Goal: Task Accomplishment & Management: Use online tool/utility

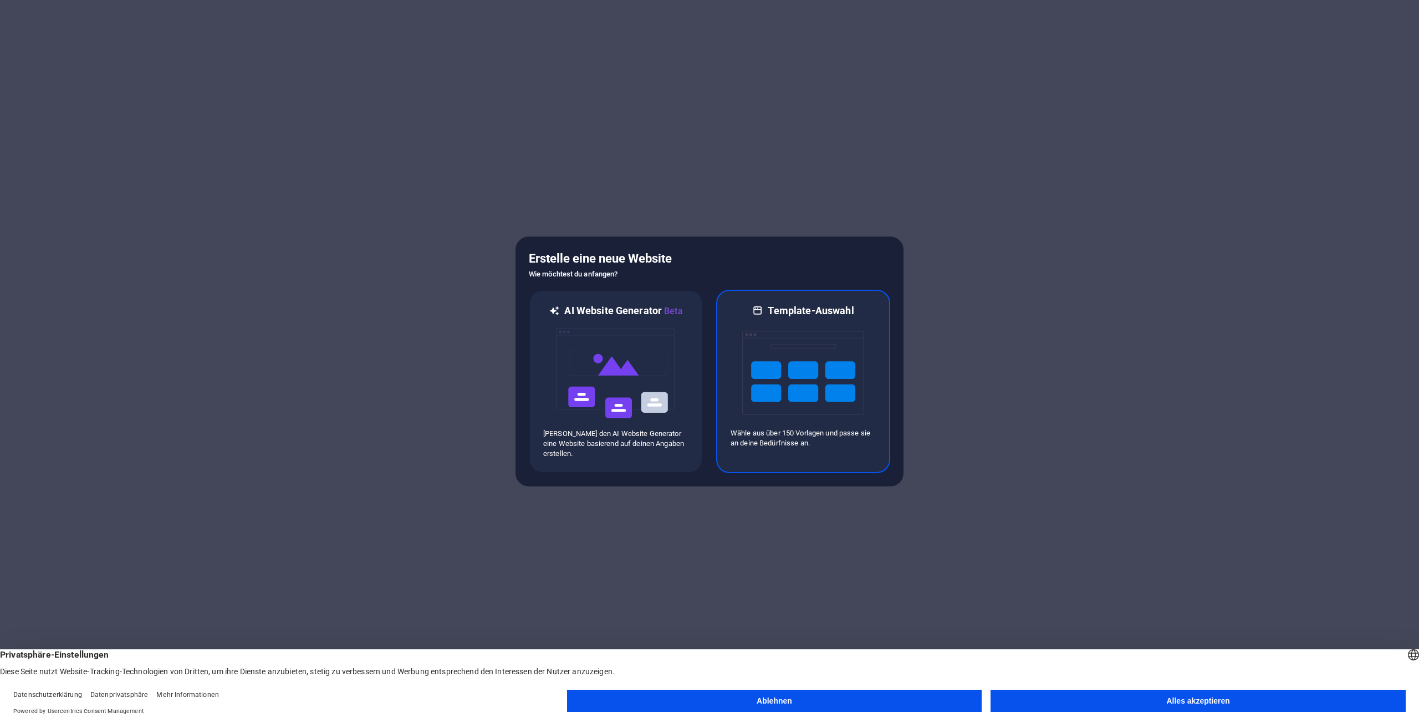
click at [798, 310] on h6 "Template-Auswahl" at bounding box center [811, 310] width 86 height 13
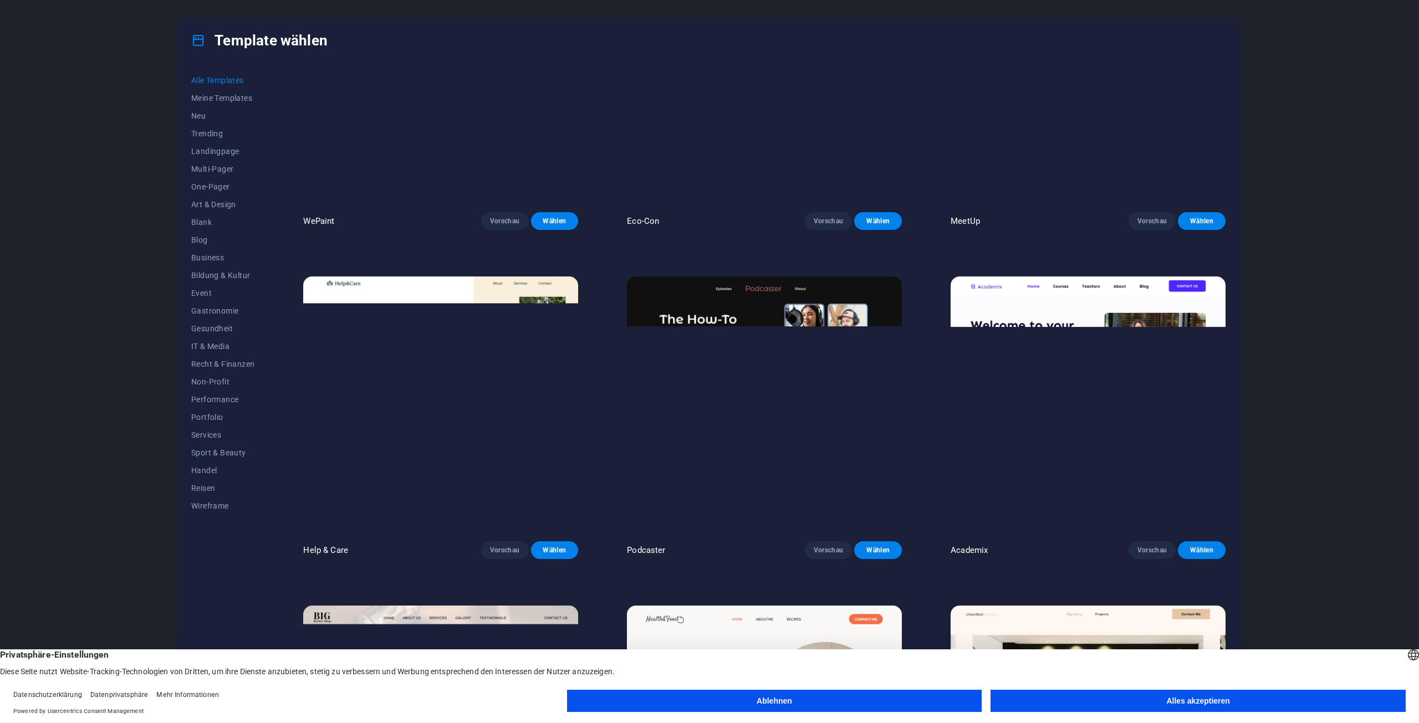
scroll to position [1164, 0]
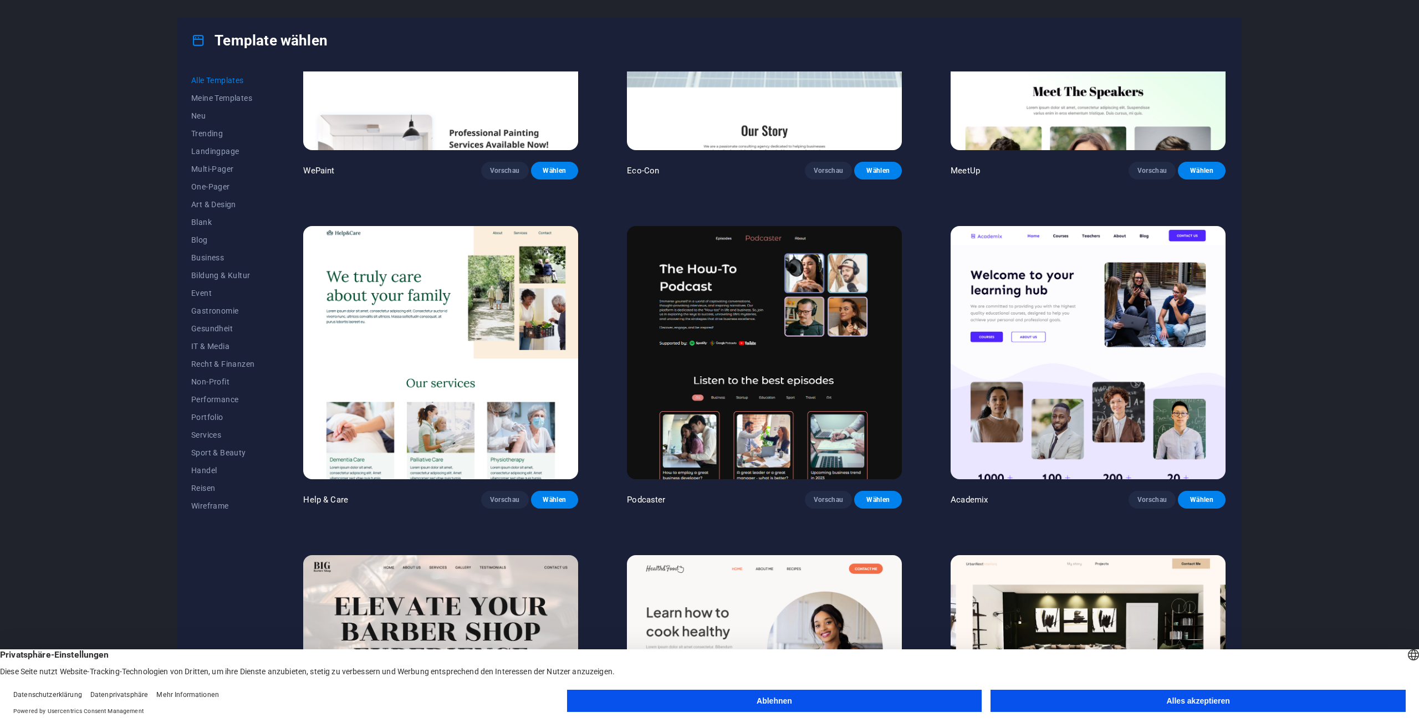
click at [430, 308] on img at bounding box center [440, 352] width 275 height 253
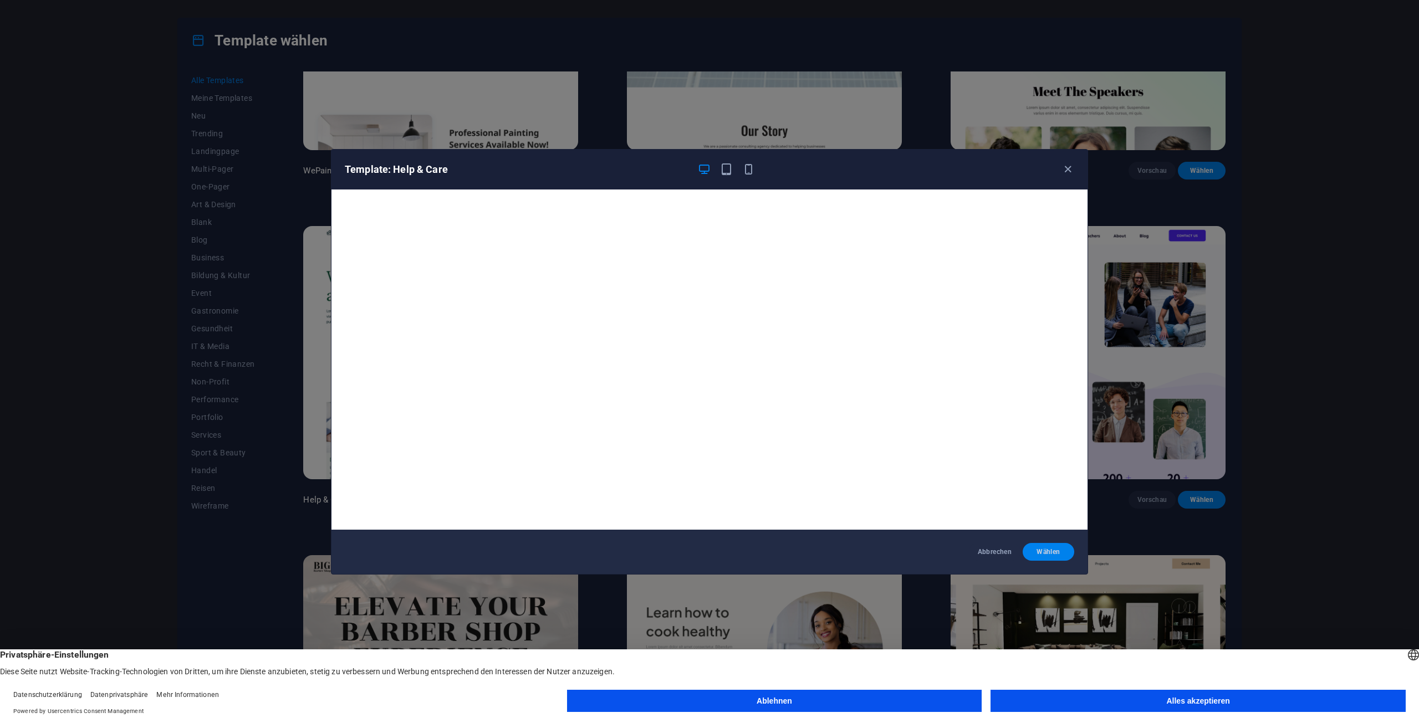
drag, startPoint x: 1061, startPoint y: 552, endPoint x: 1056, endPoint y: 550, distance: 5.8
click at [1060, 552] on span "Wählen" at bounding box center [1048, 552] width 34 height 9
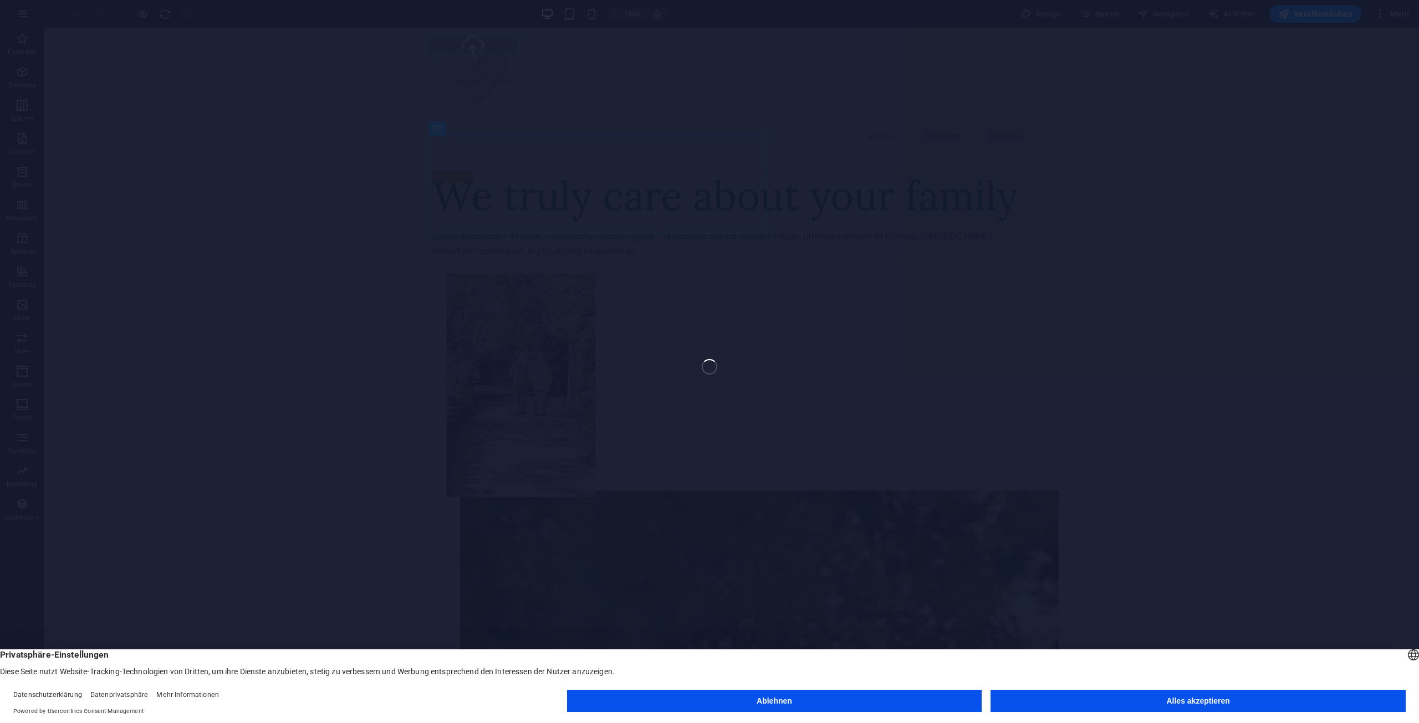
select select "px"
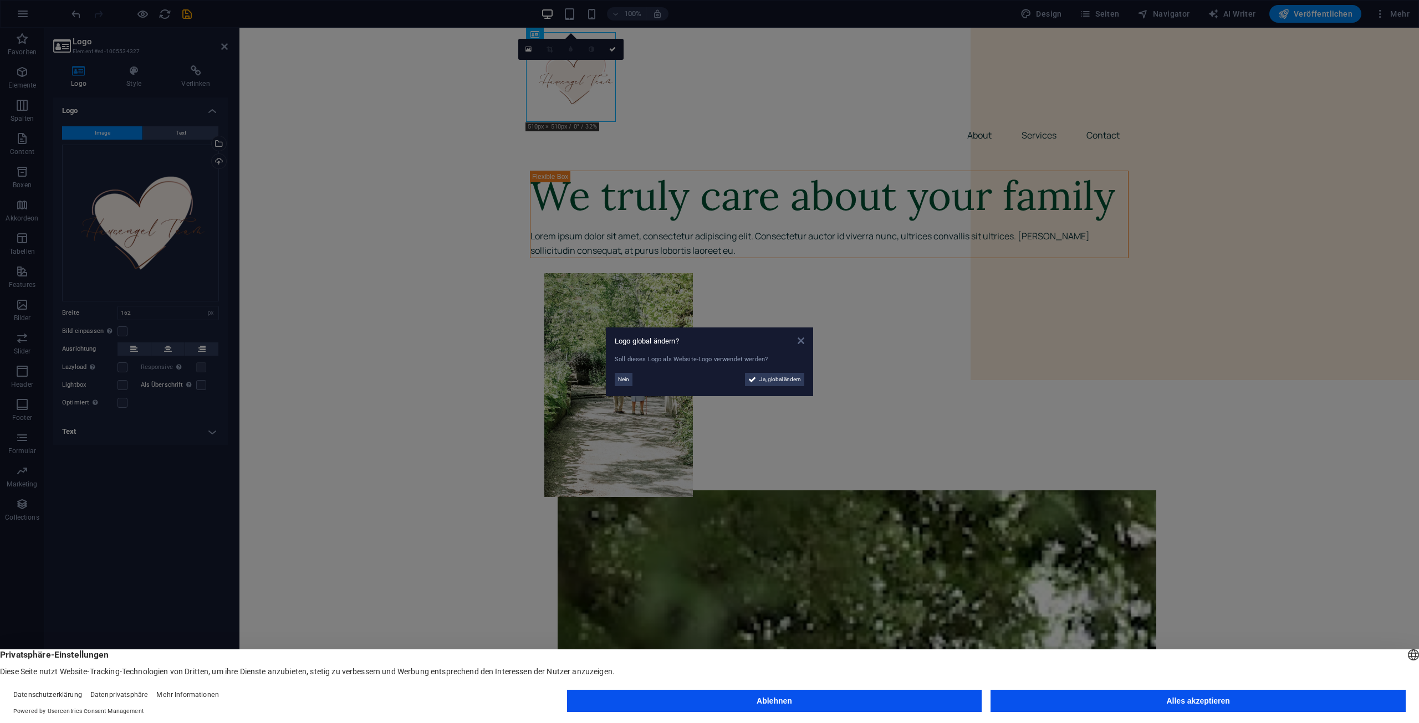
click at [800, 342] on icon at bounding box center [801, 340] width 7 height 9
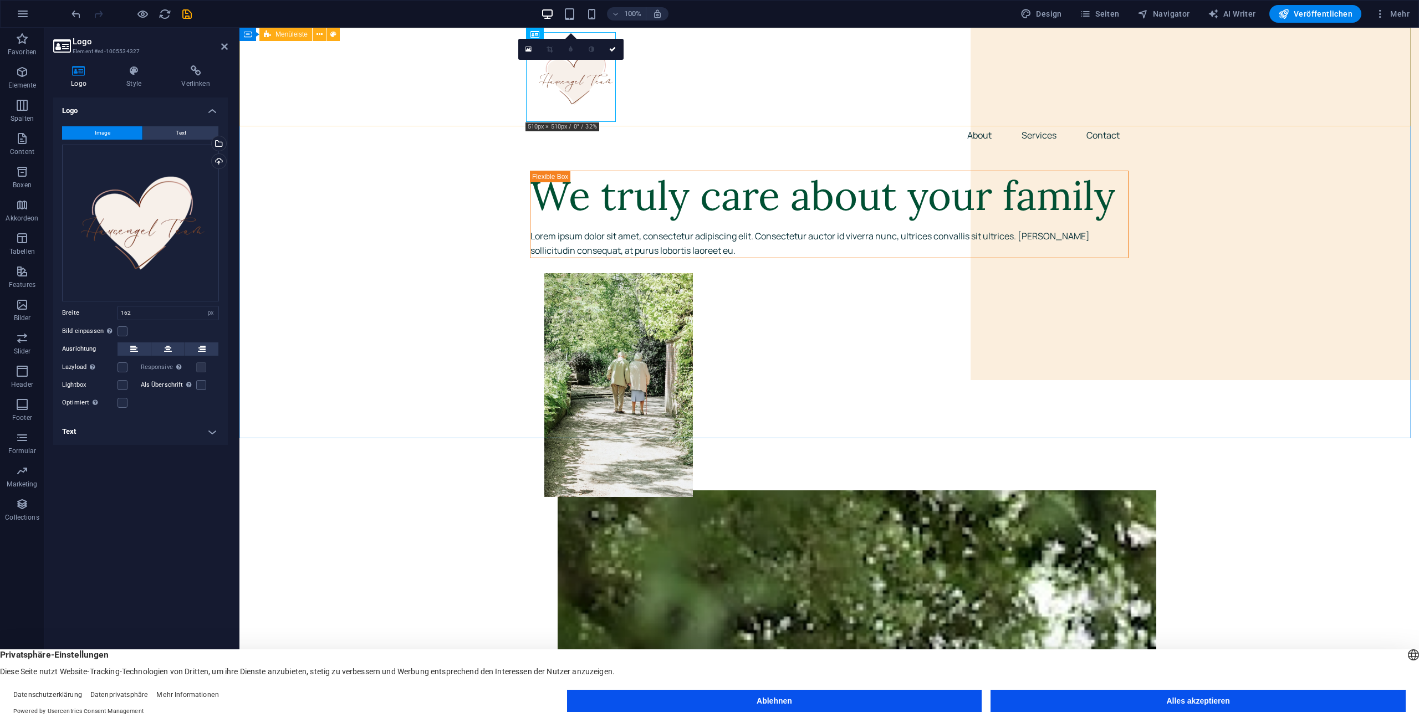
click at [728, 100] on div "Menu About Services Contact" at bounding box center [828, 90] width 1179 height 125
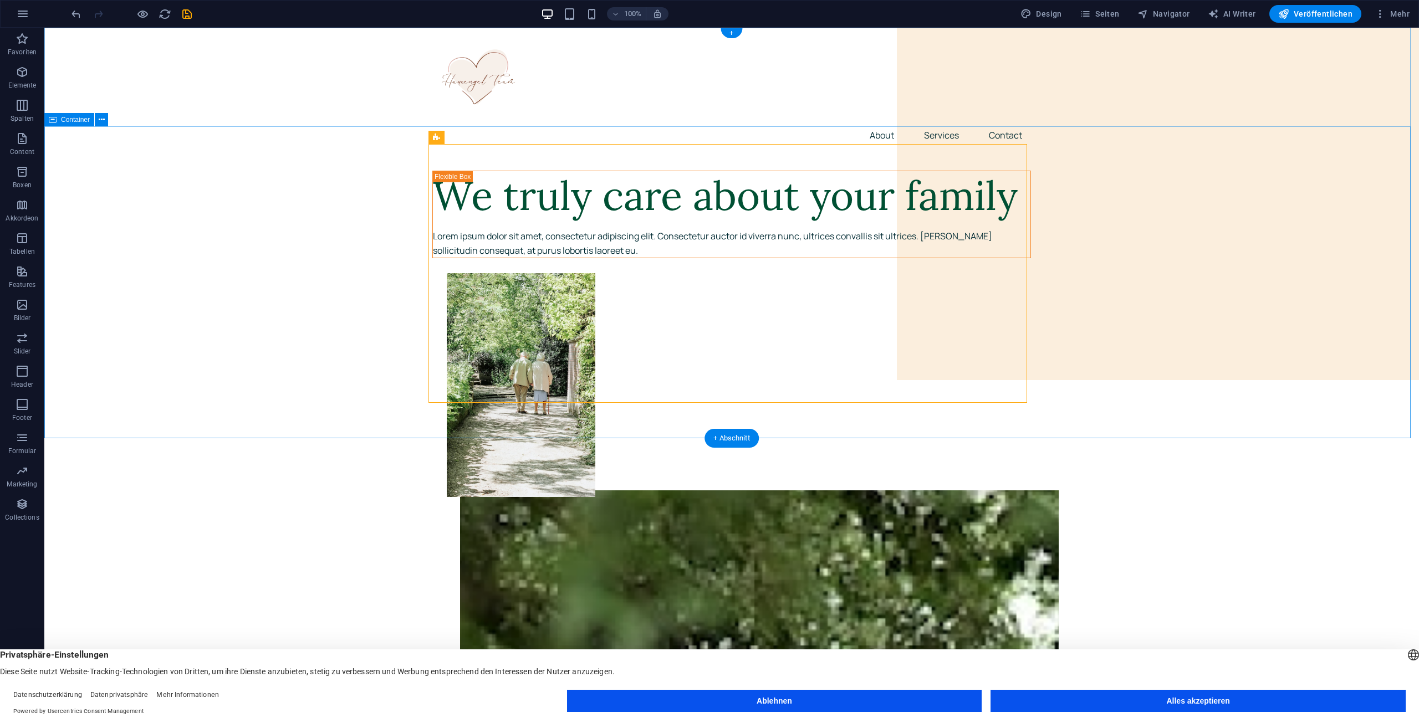
click at [854, 122] on nav "About Services Contact" at bounding box center [731, 135] width 599 height 27
click at [878, 122] on nav "About Services Contact" at bounding box center [731, 135] width 599 height 27
click at [877, 122] on nav "About Services Contact" at bounding box center [731, 135] width 599 height 27
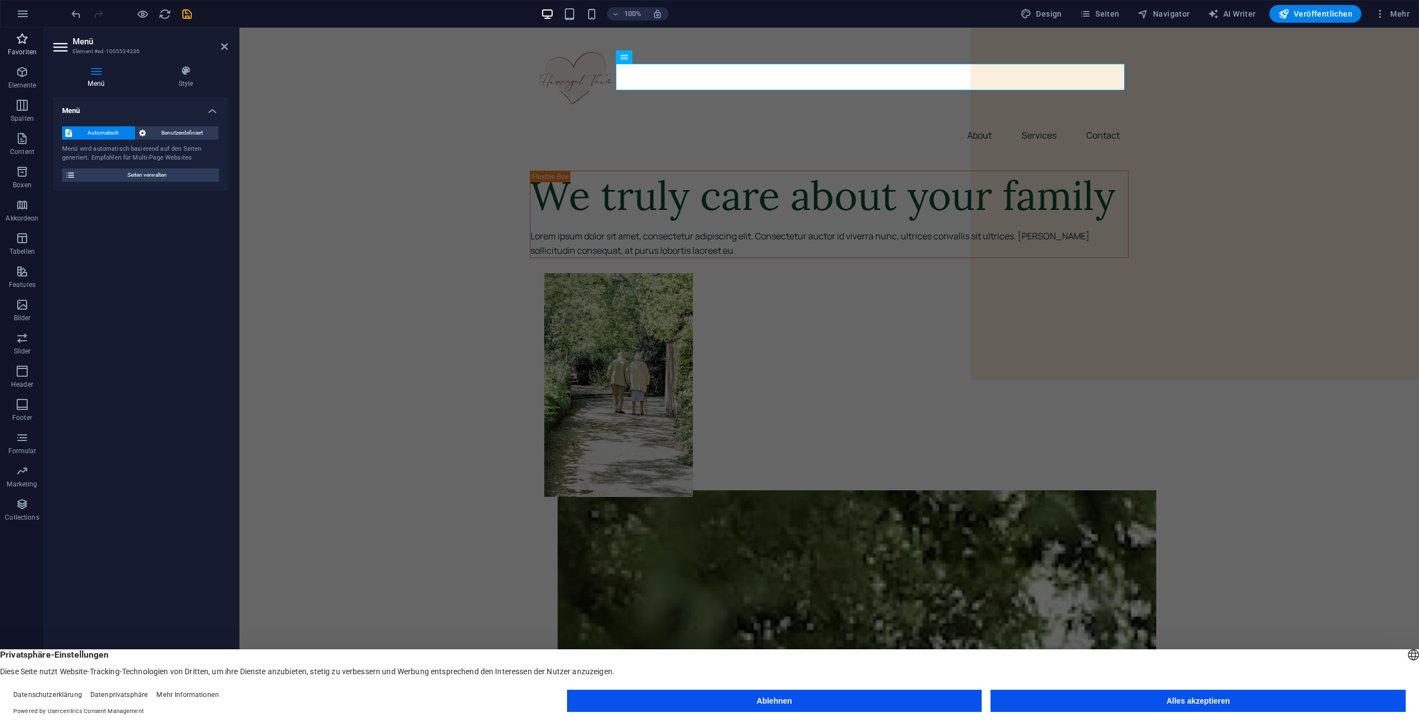
click at [28, 51] on p "Favoriten" at bounding box center [22, 52] width 29 height 9
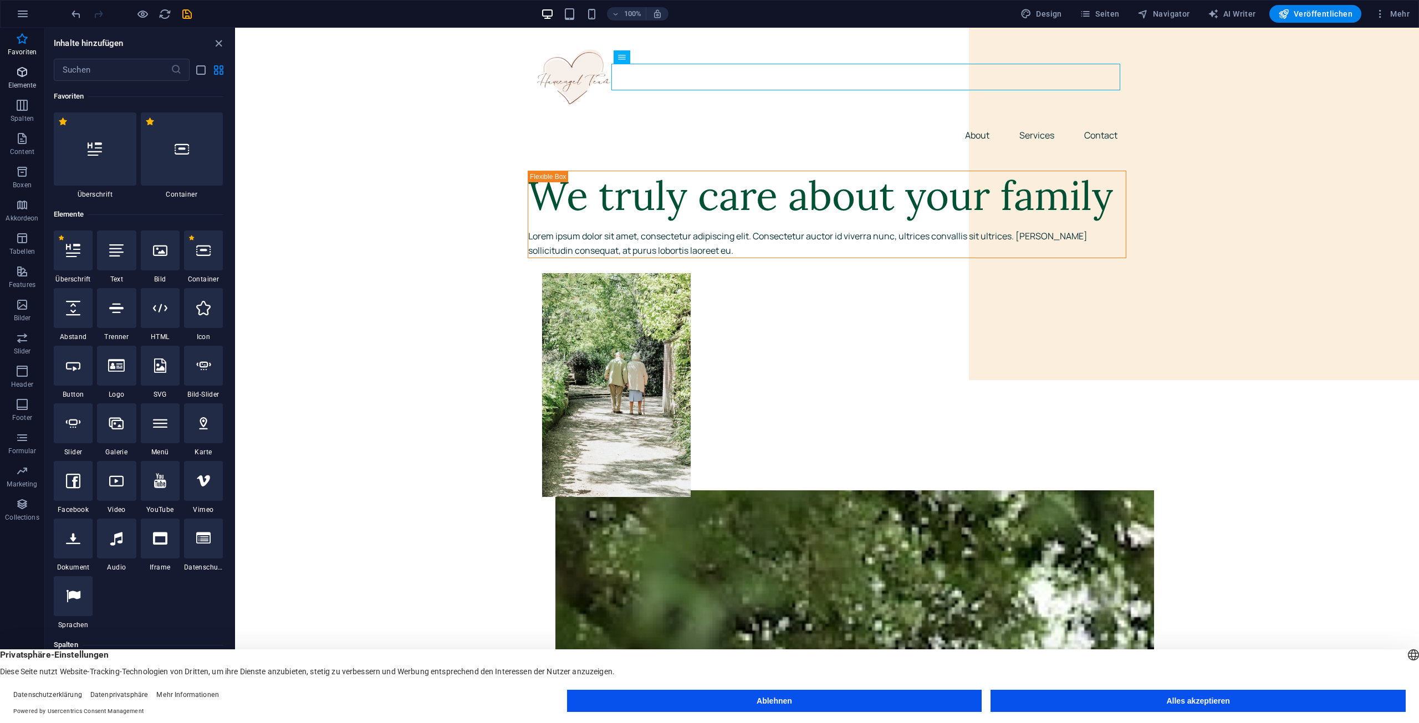
click at [25, 75] on icon "button" at bounding box center [22, 71] width 13 height 13
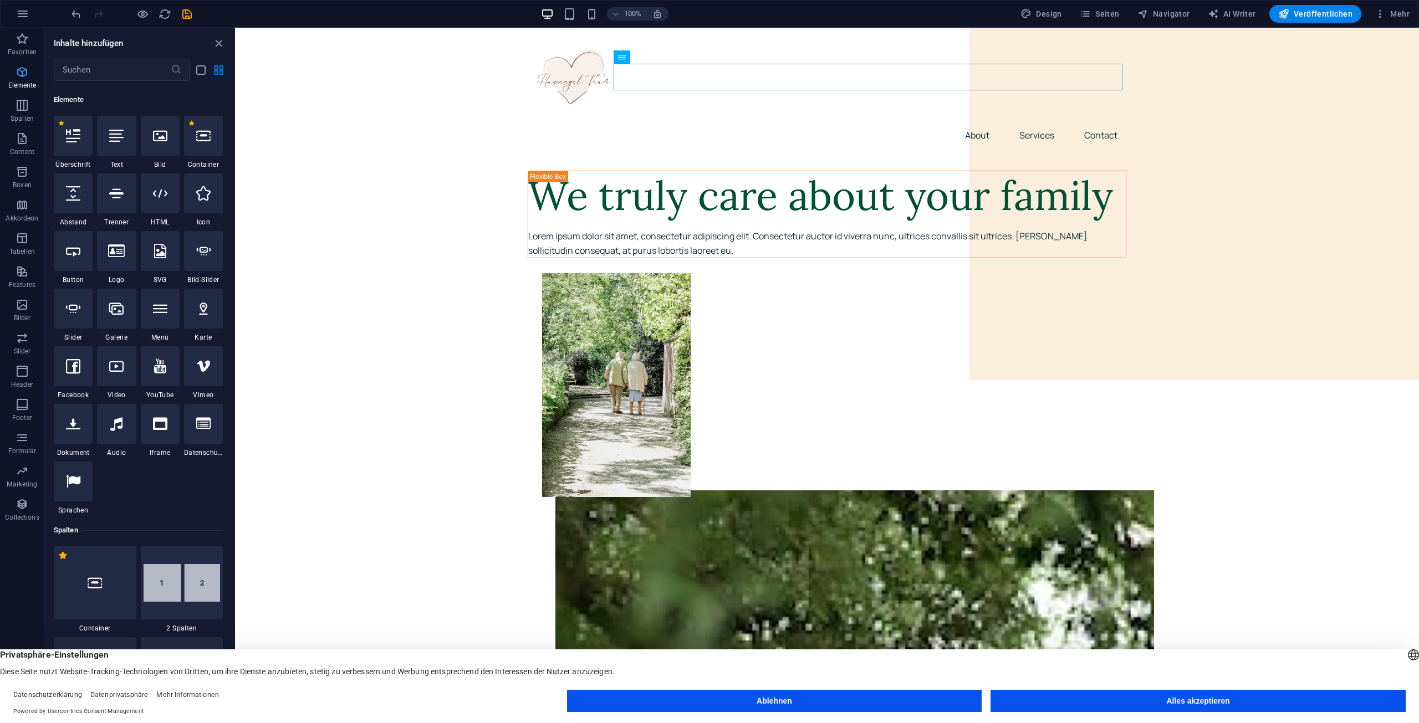
scroll to position [118, 0]
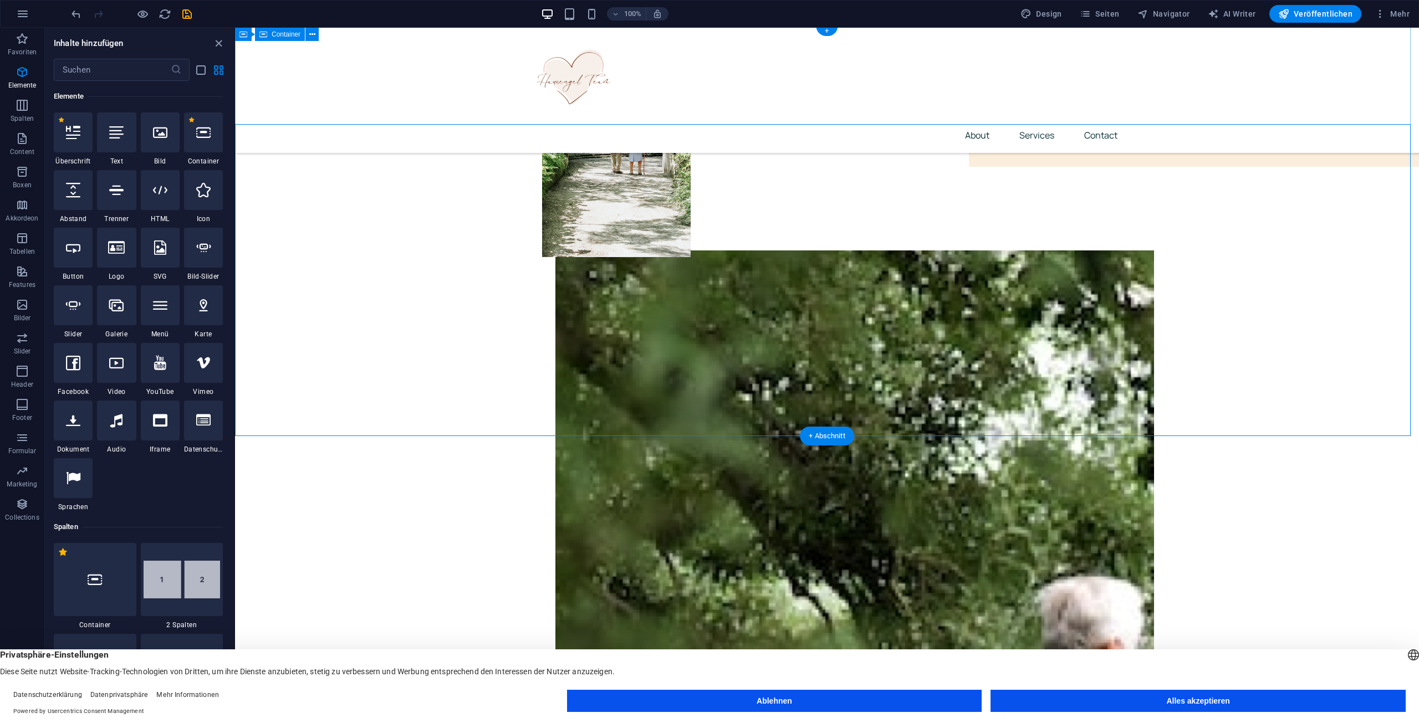
scroll to position [0, 0]
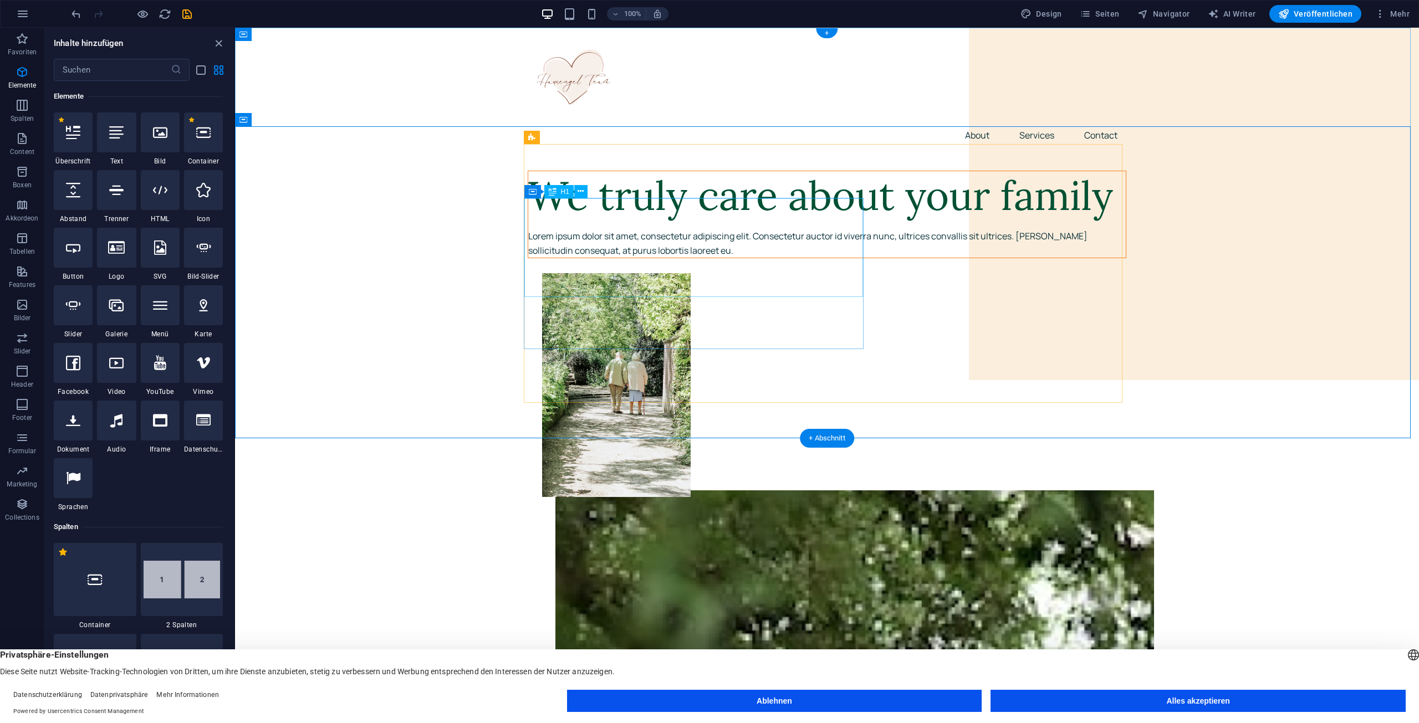
click at [661, 221] on div "We truly care about your family" at bounding box center [826, 195] width 597 height 49
